Goal: Entertainment & Leisure: Browse casually

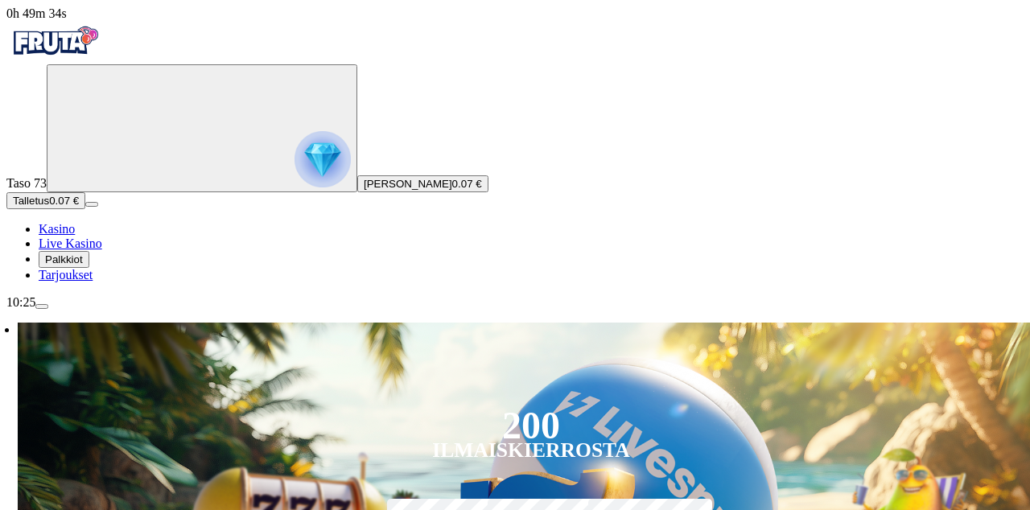
click at [364, 190] on span "[PERSON_NAME]" at bounding box center [408, 184] width 88 height 12
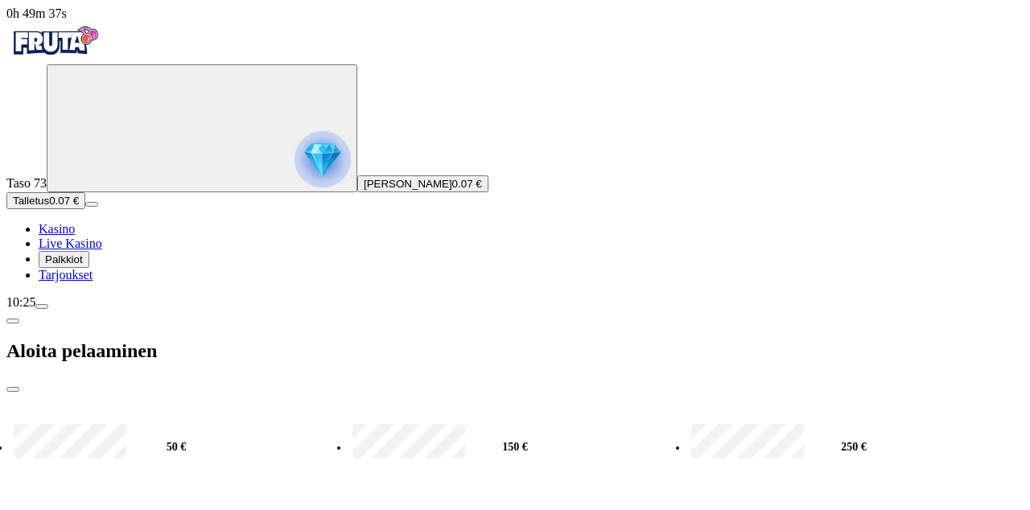
click at [13, 389] on span "close icon" at bounding box center [13, 389] width 0 height 0
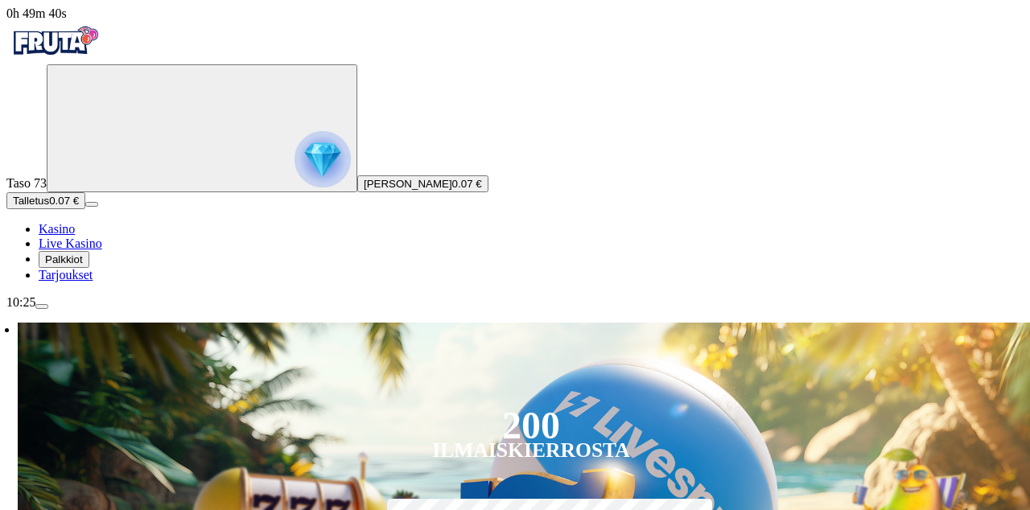
click at [83, 265] on span "Palkkiot" at bounding box center [64, 259] width 38 height 12
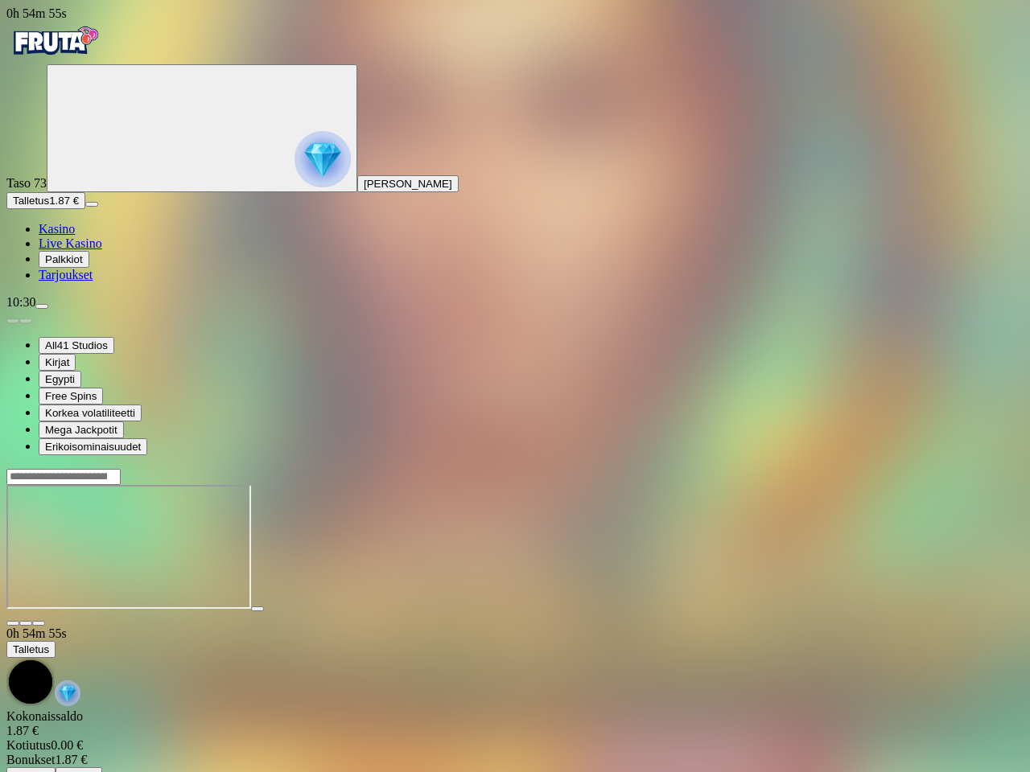
click at [13, 623] on span "close icon" at bounding box center [13, 623] width 0 height 0
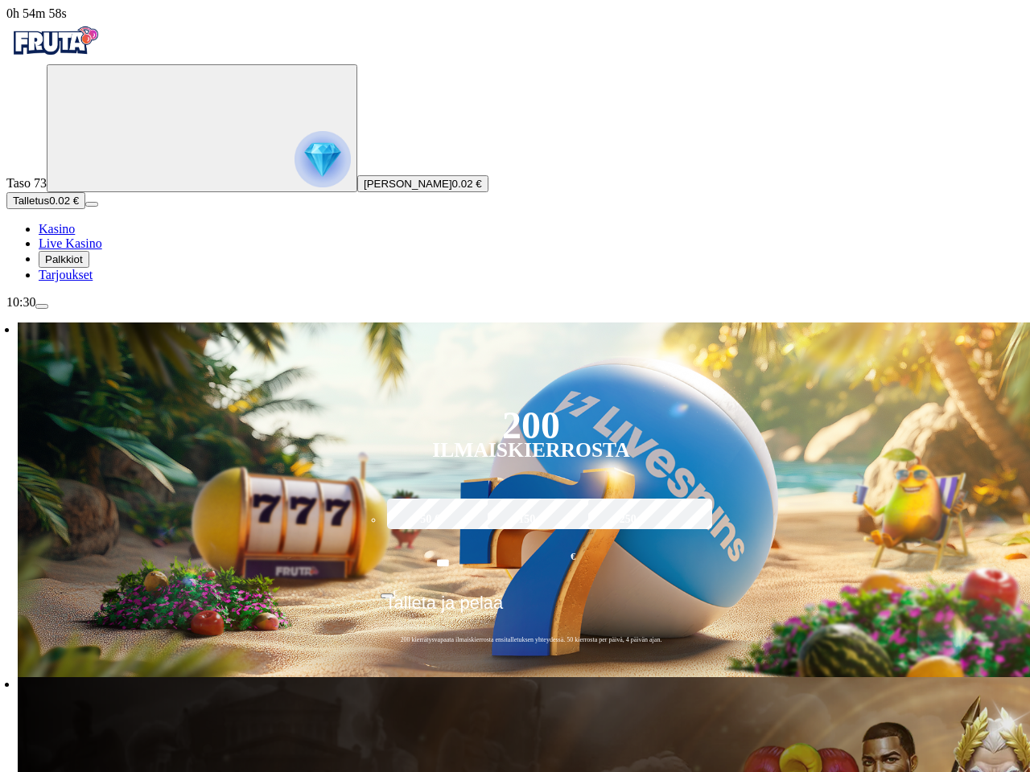
click at [98, 209] on circle "Primary" at bounding box center [174, 127] width 164 height 164
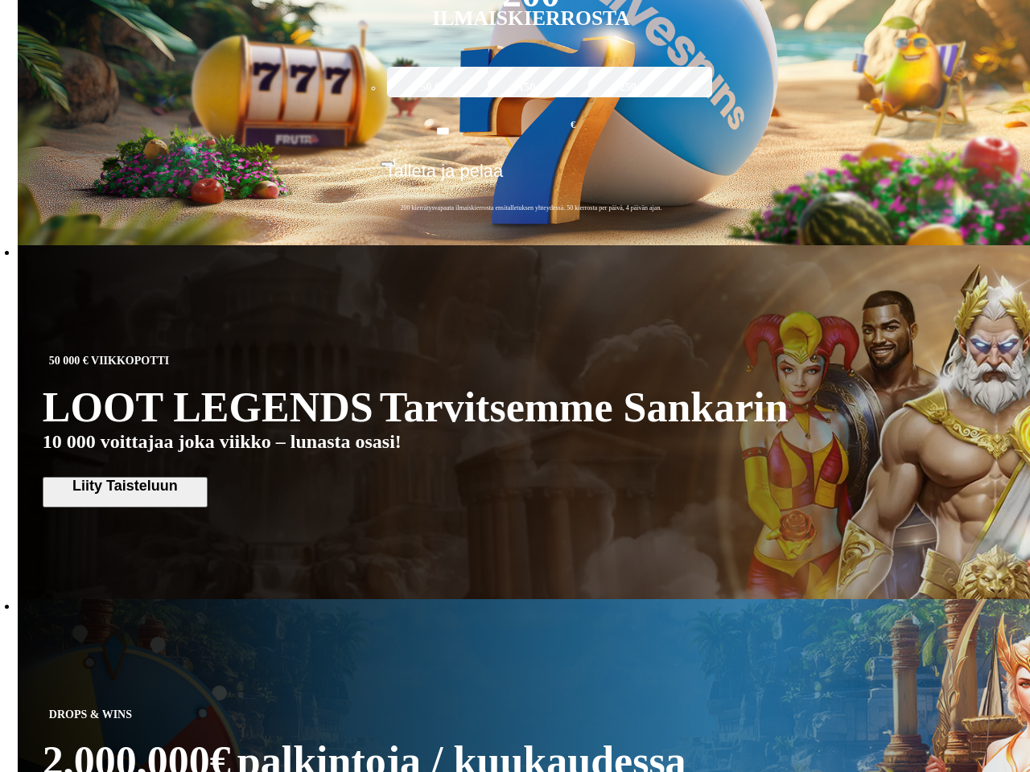
scroll to position [864, 0]
